Goal: Understand process/instructions: Learn how to perform a task or action

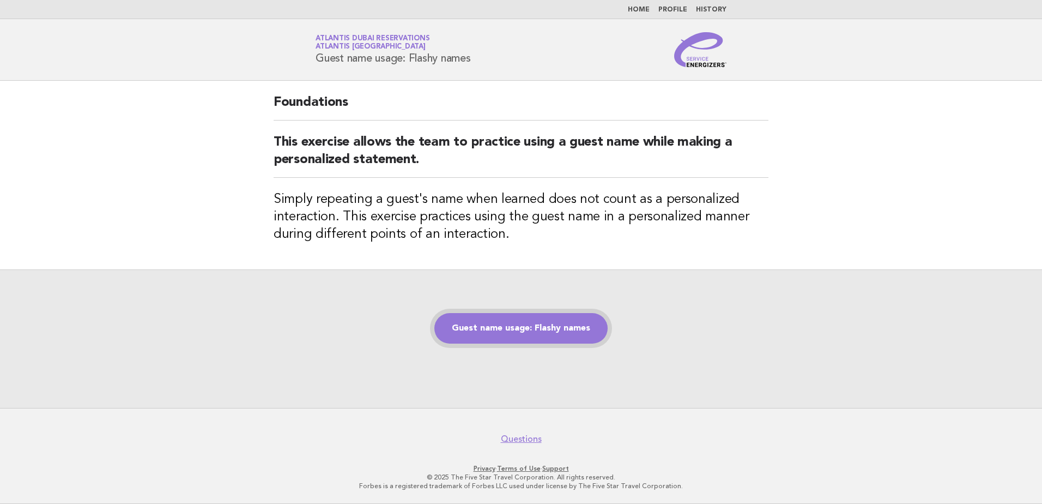
click at [529, 327] on link "Guest name usage: Flashy names" at bounding box center [520, 328] width 173 height 31
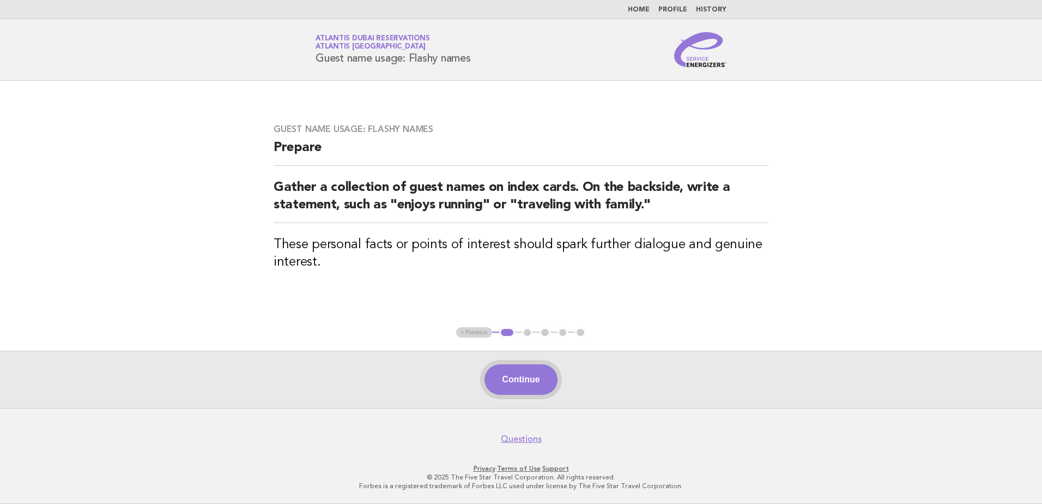
click at [522, 379] on button "Continue" at bounding box center [520, 379] width 72 height 31
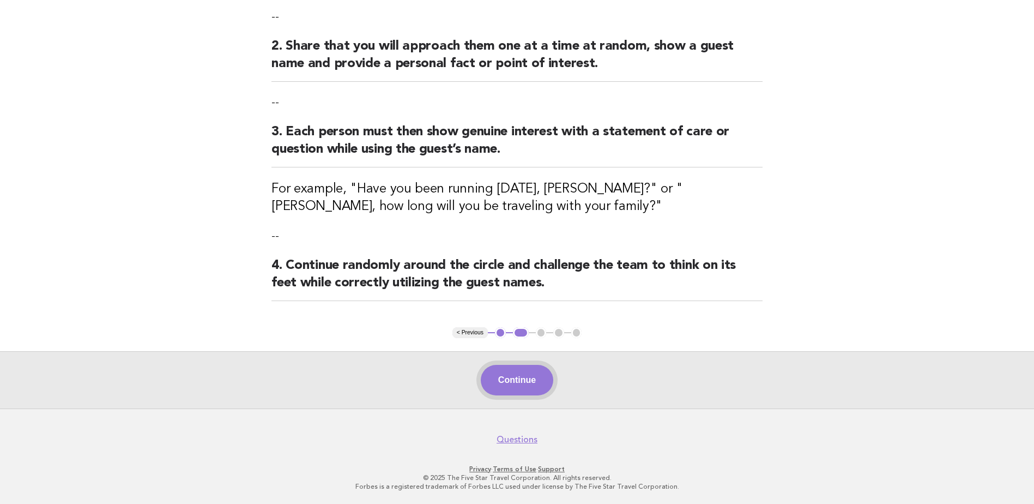
click at [523, 373] on button "Continue" at bounding box center [517, 380] width 72 height 31
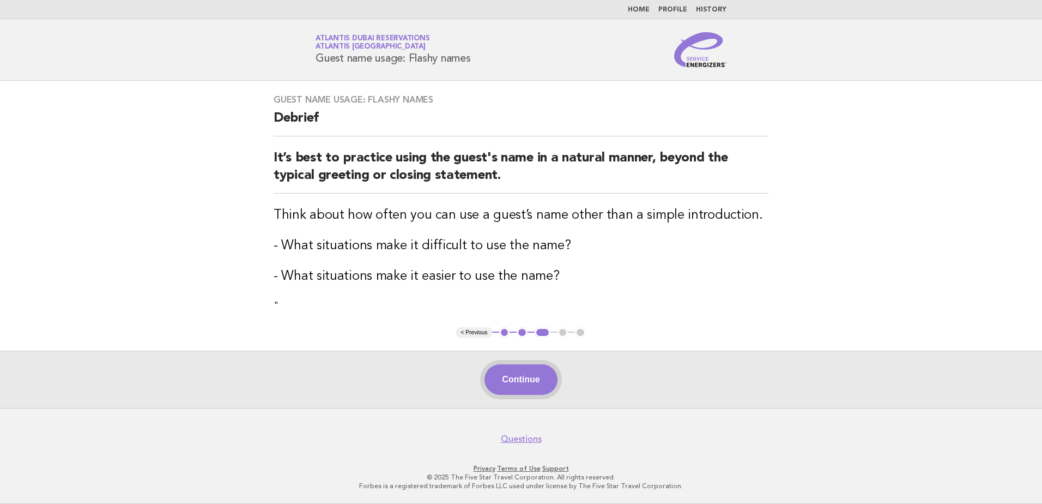
click at [527, 377] on button "Continue" at bounding box center [520, 379] width 72 height 31
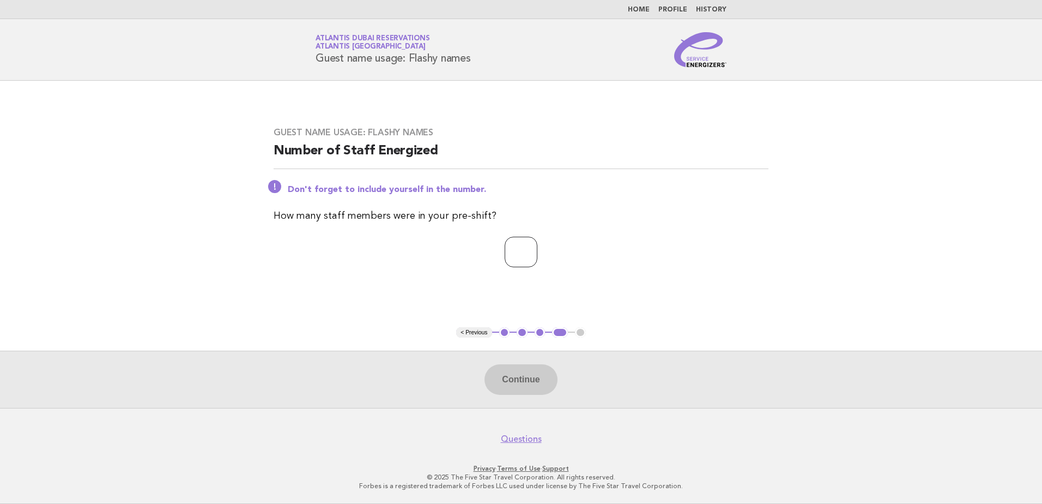
click at [527, 256] on input "number" at bounding box center [521, 252] width 33 height 31
type input "*"
click at [526, 382] on button "Continue" at bounding box center [520, 379] width 72 height 31
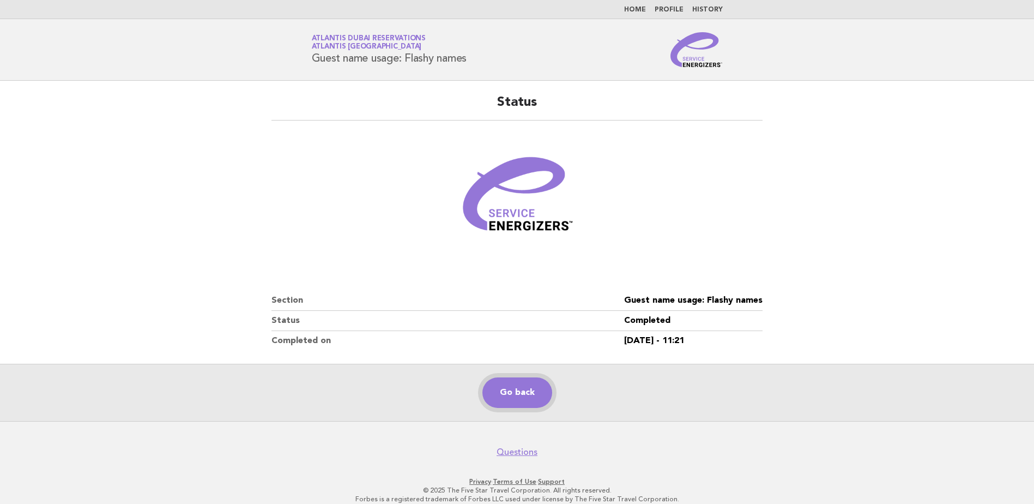
click at [531, 396] on link "Go back" at bounding box center [517, 392] width 70 height 31
click at [519, 390] on link "Go back" at bounding box center [517, 392] width 70 height 31
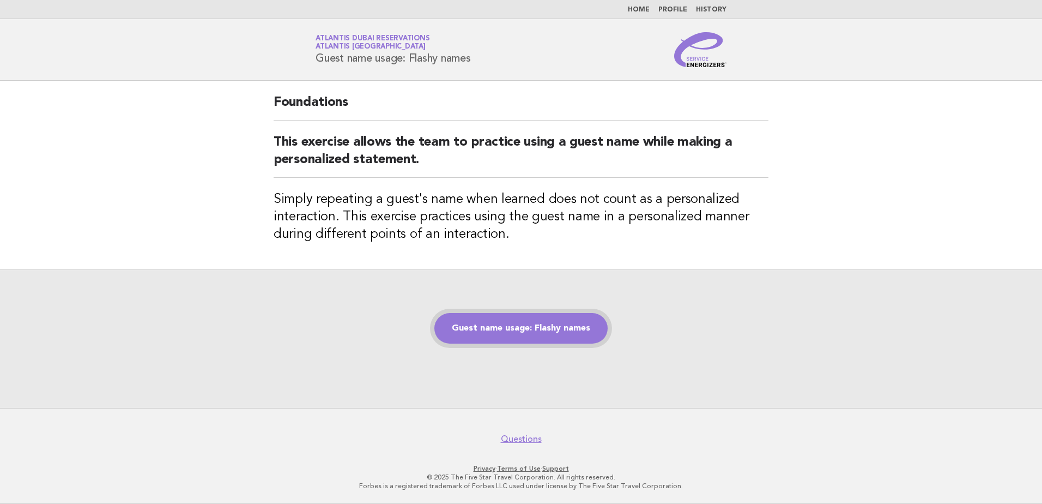
click at [500, 326] on link "Guest name usage: Flashy names" at bounding box center [520, 328] width 173 height 31
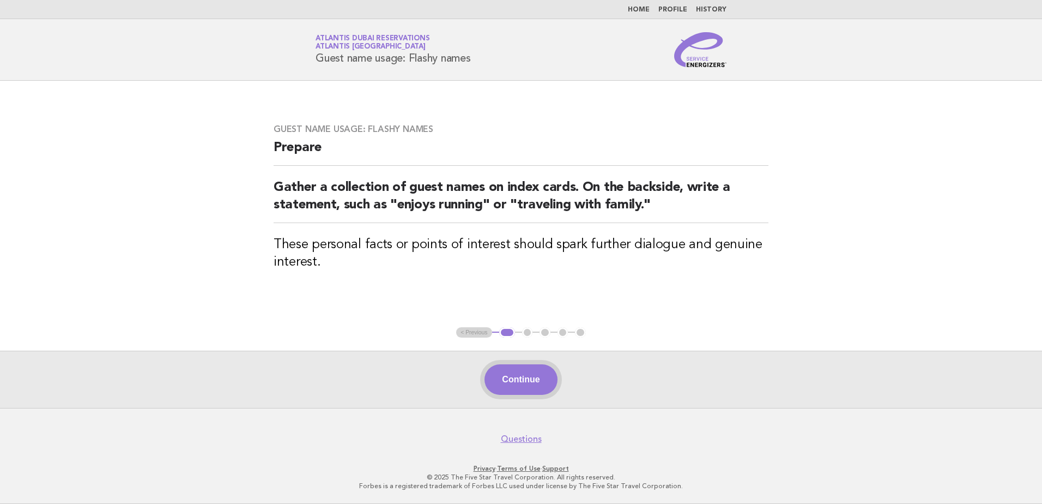
click at [517, 375] on button "Continue" at bounding box center [520, 379] width 72 height 31
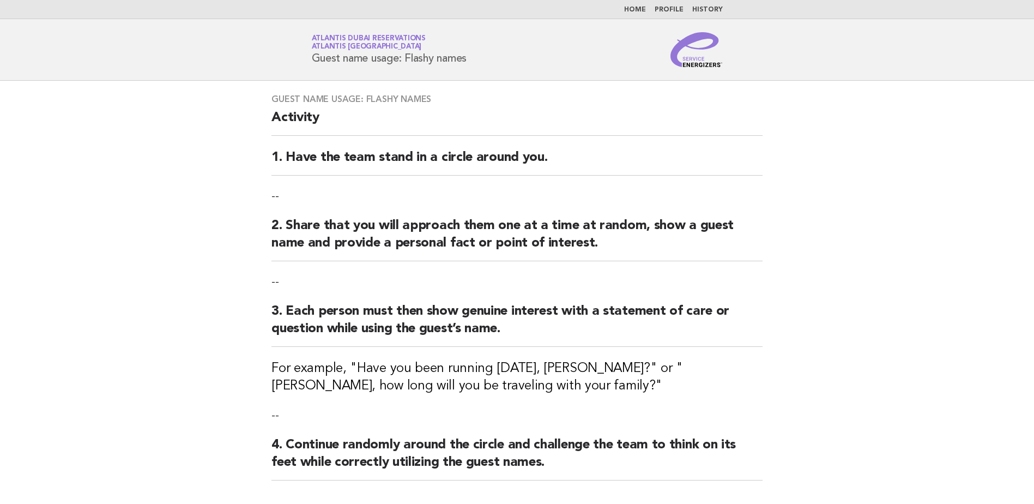
click at [565, 116] on h2 "Activity" at bounding box center [516, 122] width 491 height 27
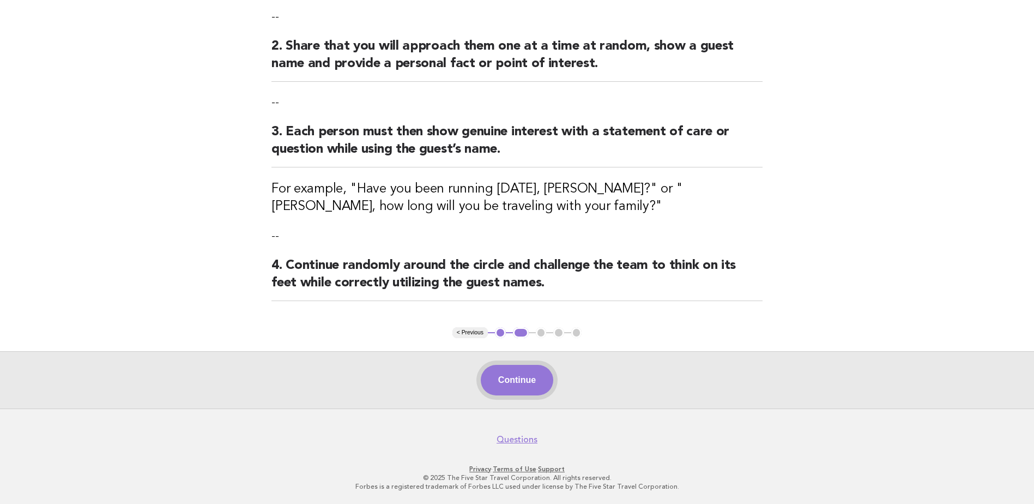
click at [514, 375] on button "Continue" at bounding box center [517, 380] width 72 height 31
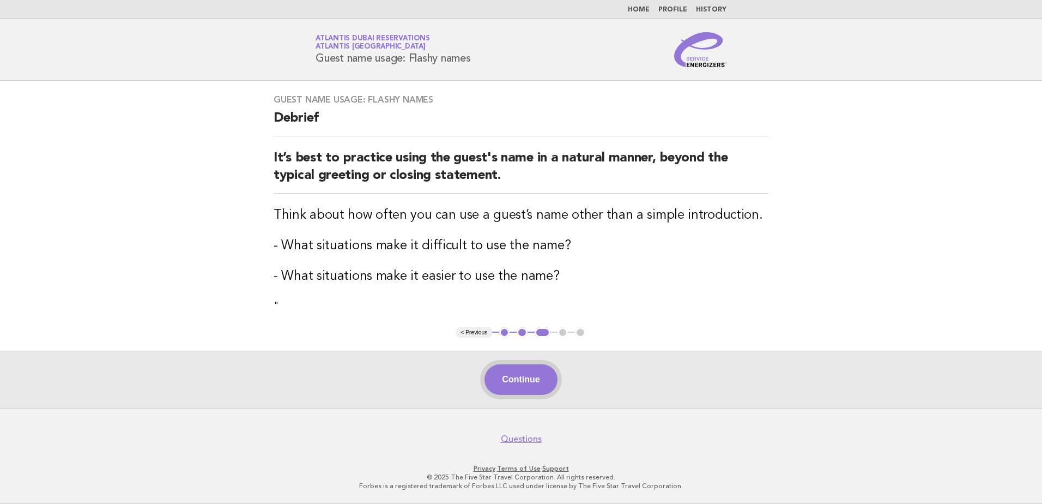
click at [533, 381] on button "Continue" at bounding box center [520, 379] width 72 height 31
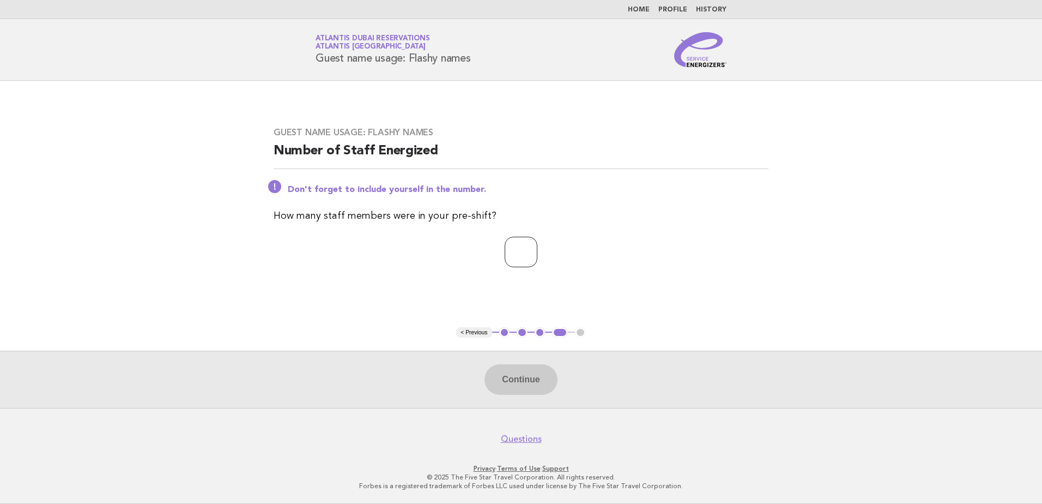
click at [533, 258] on input "number" at bounding box center [521, 252] width 33 height 31
type input "*"
click at [540, 374] on button "Continue" at bounding box center [520, 379] width 72 height 31
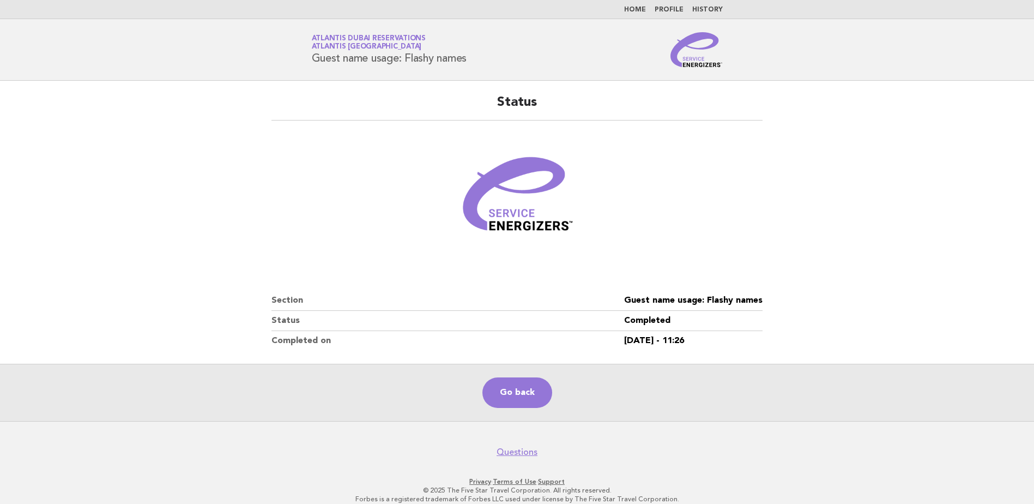
click at [632, 300] on dd "Guest name usage: Flashy names" at bounding box center [693, 300] width 138 height 20
copy dl "Guest name usage: Flashy names"
click at [524, 395] on link "Go back" at bounding box center [517, 392] width 70 height 31
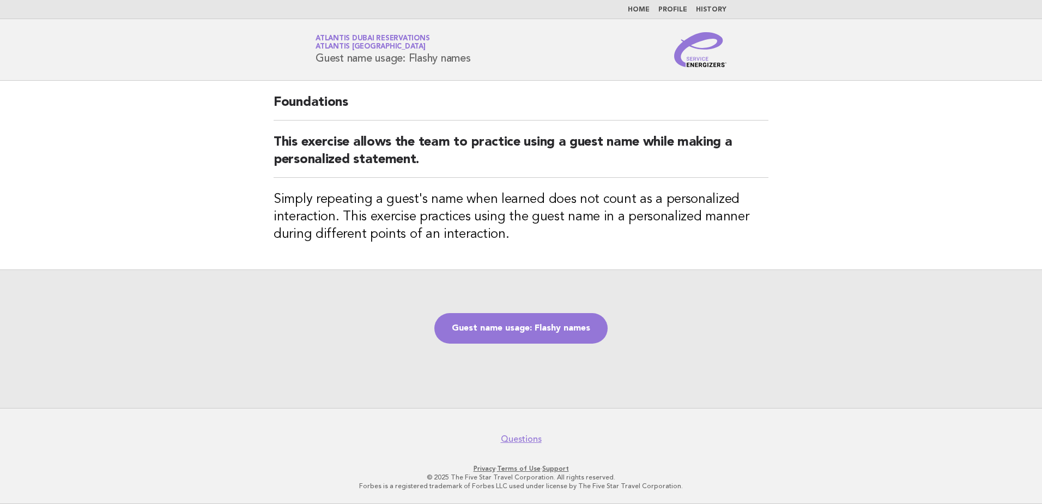
click at [273, 199] on div "Foundations This exercise allows the team to practice using a guest name while …" at bounding box center [520, 175] width 521 height 189
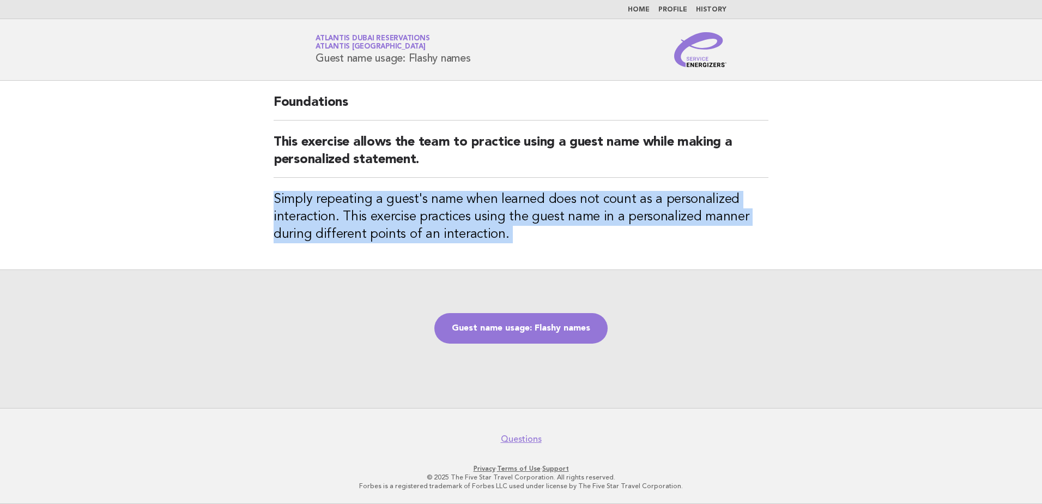
click at [273, 199] on div "Foundations This exercise allows the team to practice using a guest name while …" at bounding box center [520, 175] width 521 height 189
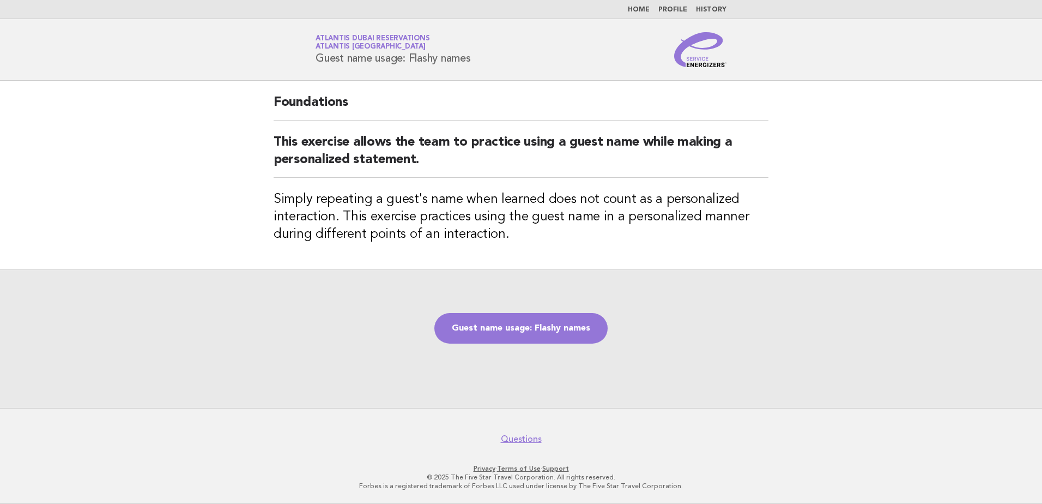
click at [276, 139] on h2 "This exercise allows the team to practice using a guest name while making a per…" at bounding box center [521, 156] width 495 height 44
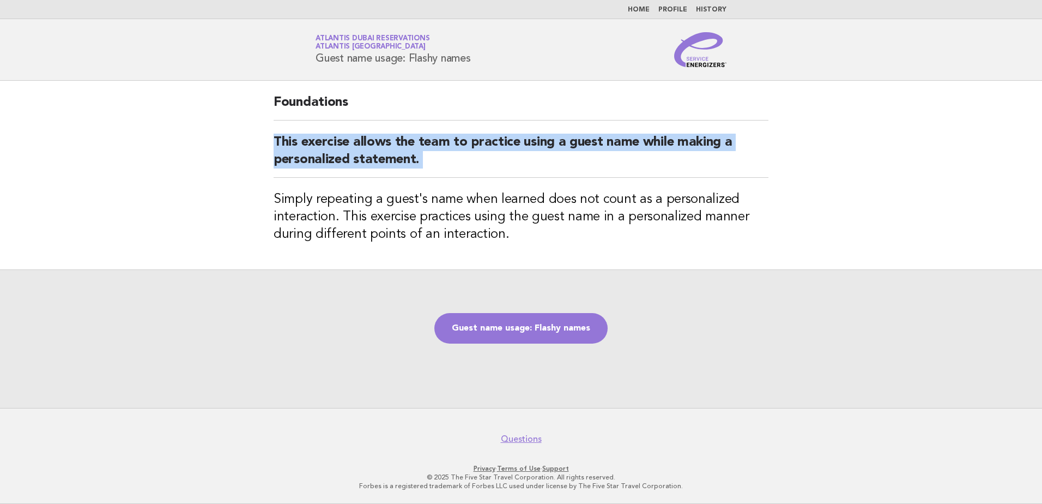
click at [276, 139] on h2 "This exercise allows the team to practice using a guest name while making a per…" at bounding box center [521, 156] width 495 height 44
copy div "This exercise allows the team to practice using a guest name while making a per…"
click at [276, 200] on h3 "Simply repeating a guest's name when learned does not count as a personalized i…" at bounding box center [521, 217] width 495 height 52
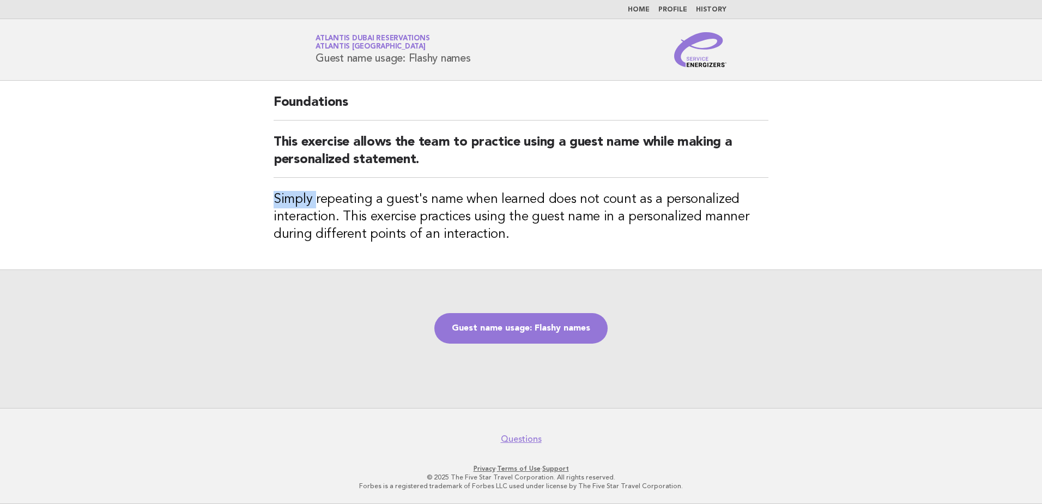
click at [276, 200] on h3 "Simply repeating a guest's name when learned does not count as a personalized i…" at bounding box center [521, 217] width 495 height 52
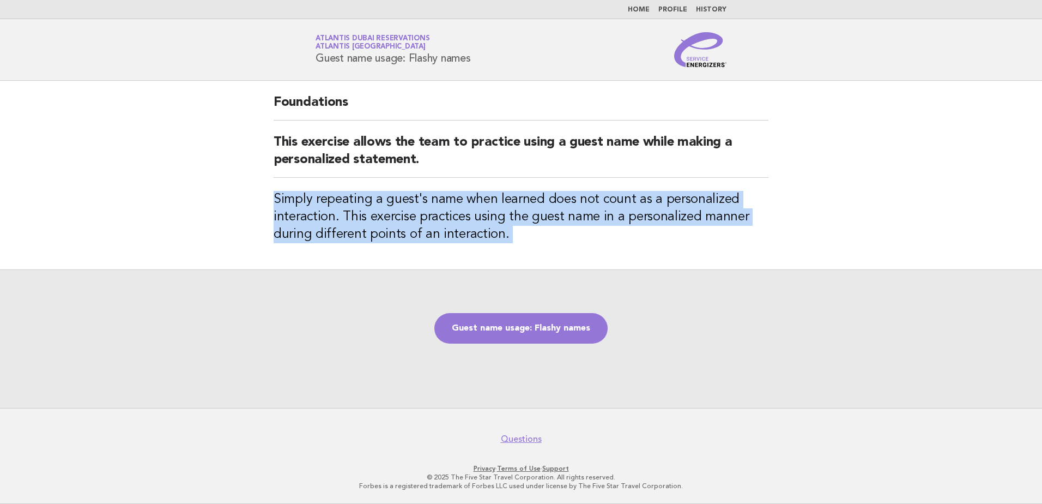
click at [276, 200] on h3 "Simply repeating a guest's name when learned does not count as a personalized i…" at bounding box center [521, 217] width 495 height 52
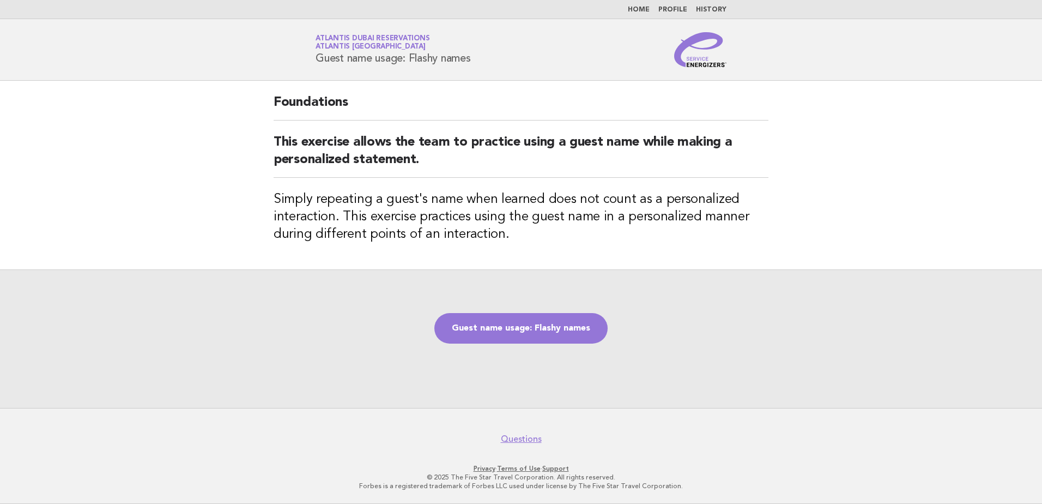
click at [846, 335] on div "Guest name usage: Flashy names" at bounding box center [521, 338] width 1042 height 138
